Goal: Task Accomplishment & Management: Use online tool/utility

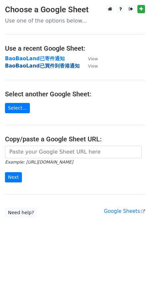
click at [55, 67] on strong "BaoBaoLand已買件到香港通知" at bounding box center [42, 66] width 74 height 6
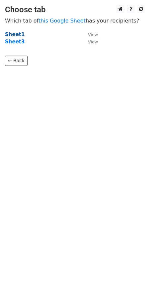
click at [10, 36] on strong "Sheet1" at bounding box center [15, 34] width 20 height 6
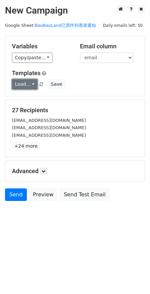
click at [26, 84] on link "Load..." at bounding box center [24, 84] width 25 height 10
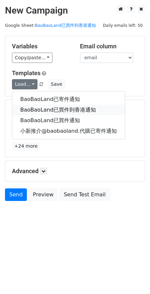
click at [38, 107] on link "BaoBaoLand已買件到香港通知" at bounding box center [68, 110] width 112 height 11
